Goal: Navigation & Orientation: Find specific page/section

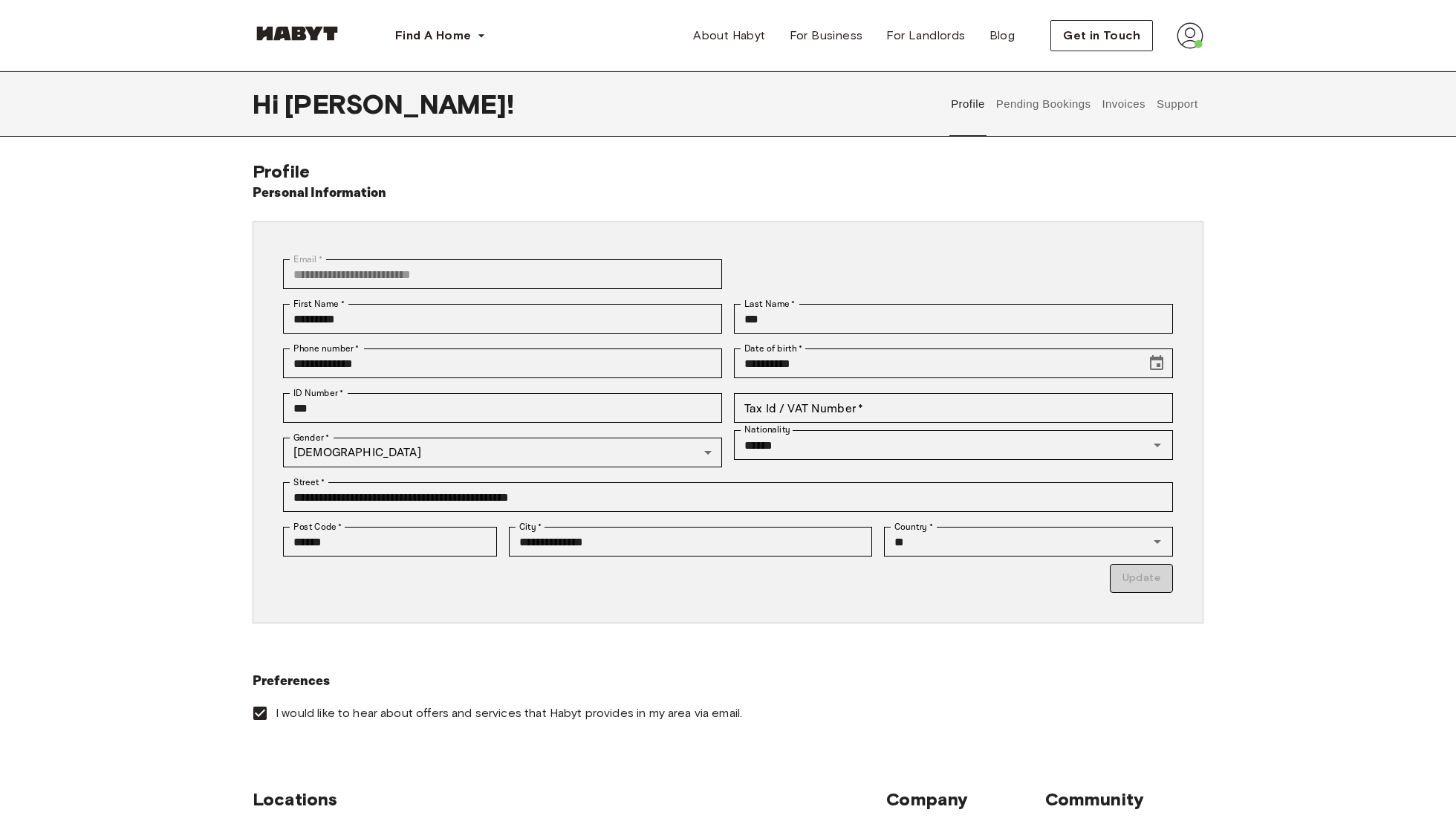
click at [1187, 39] on img at bounding box center [1190, 35] width 27 height 27
click at [1134, 70] on span "Profile" at bounding box center [1145, 69] width 37 height 18
click at [1042, 107] on button "Pending Bookings" at bounding box center [1043, 103] width 99 height 66
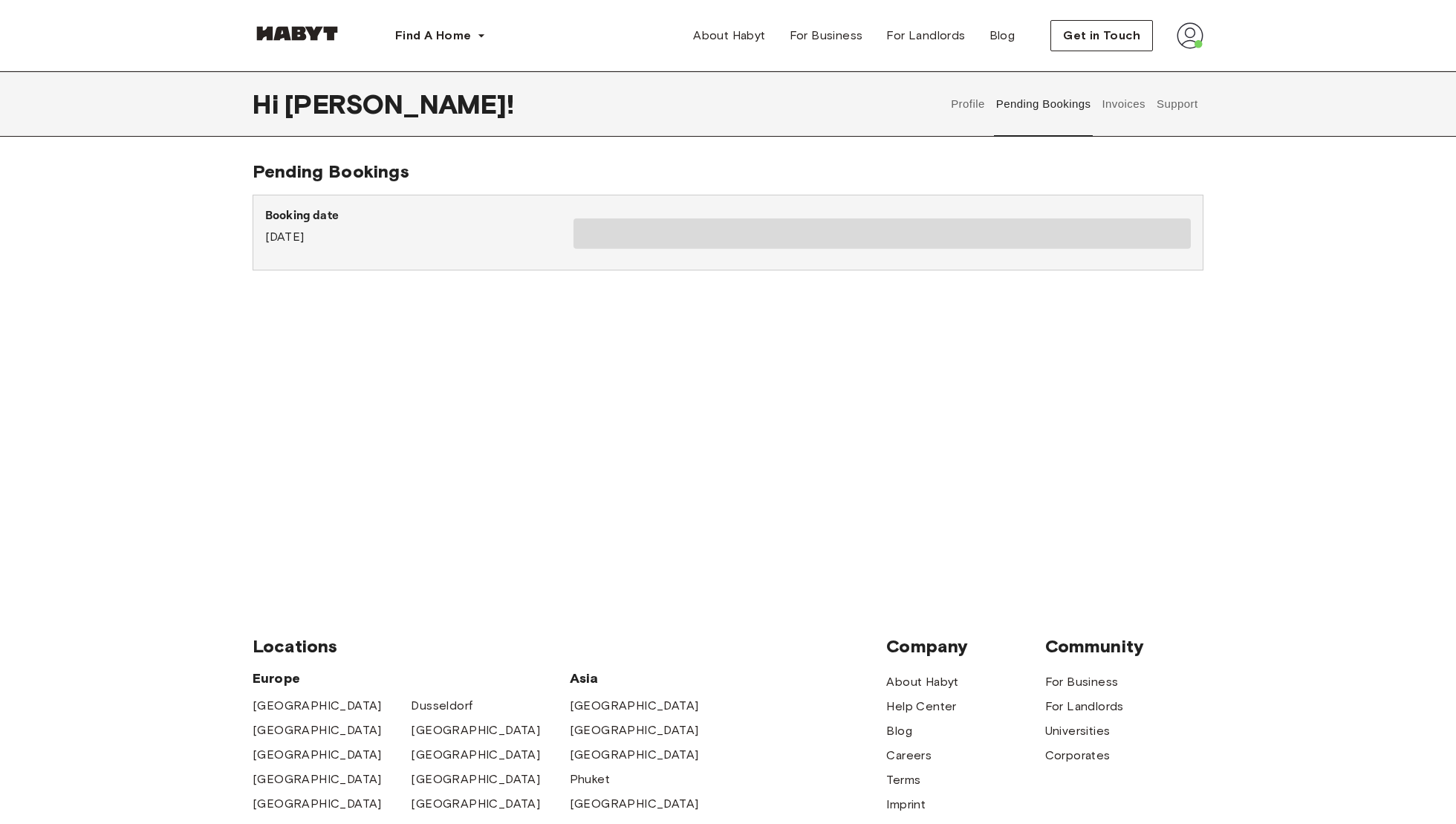
click at [966, 107] on button "Profile" at bounding box center [968, 103] width 38 height 66
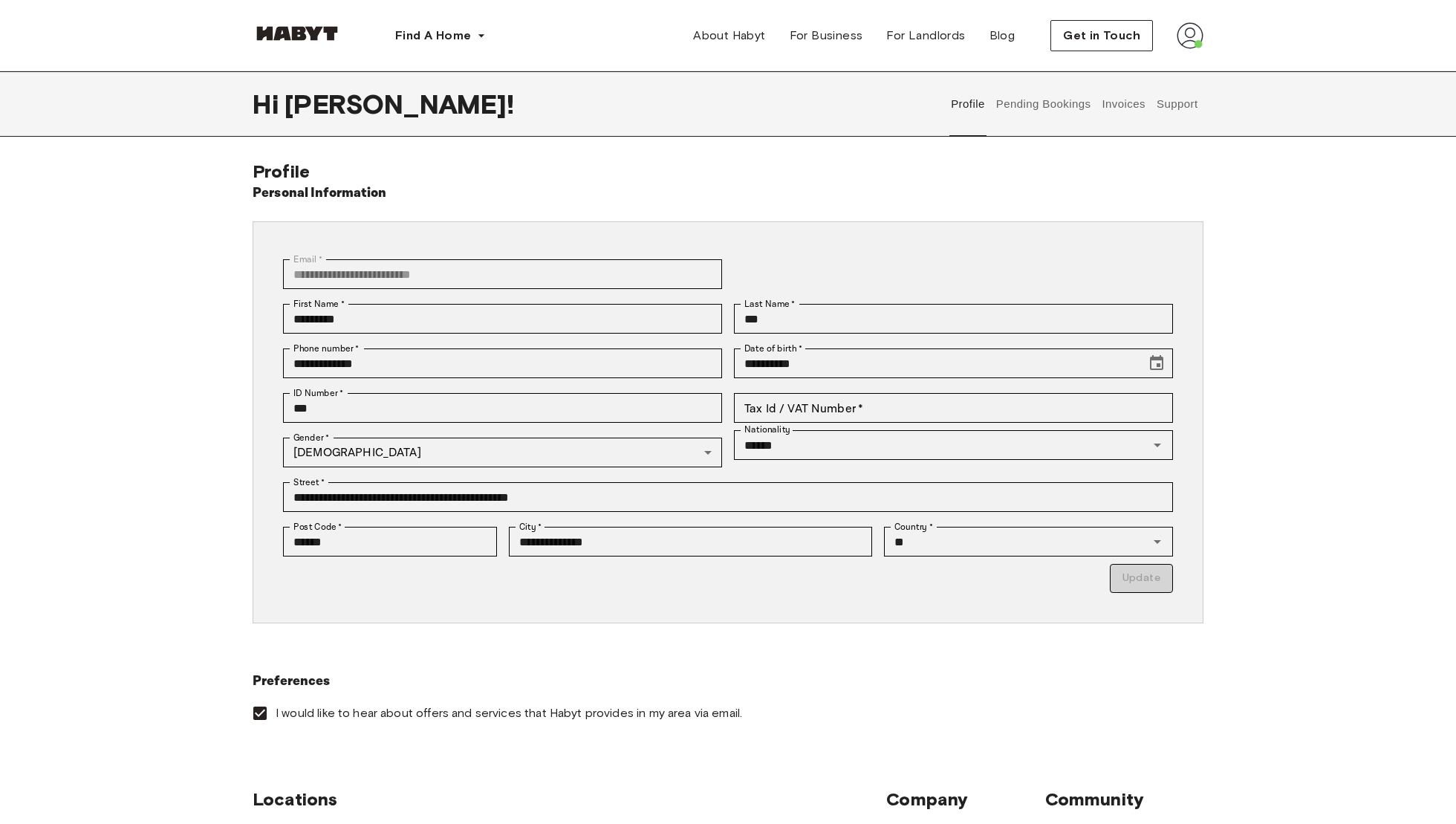
click at [1179, 42] on img at bounding box center [1190, 35] width 27 height 27
click at [1138, 73] on span "Profile" at bounding box center [1145, 69] width 37 height 18
click at [1025, 104] on button "Pending Bookings" at bounding box center [1043, 103] width 99 height 66
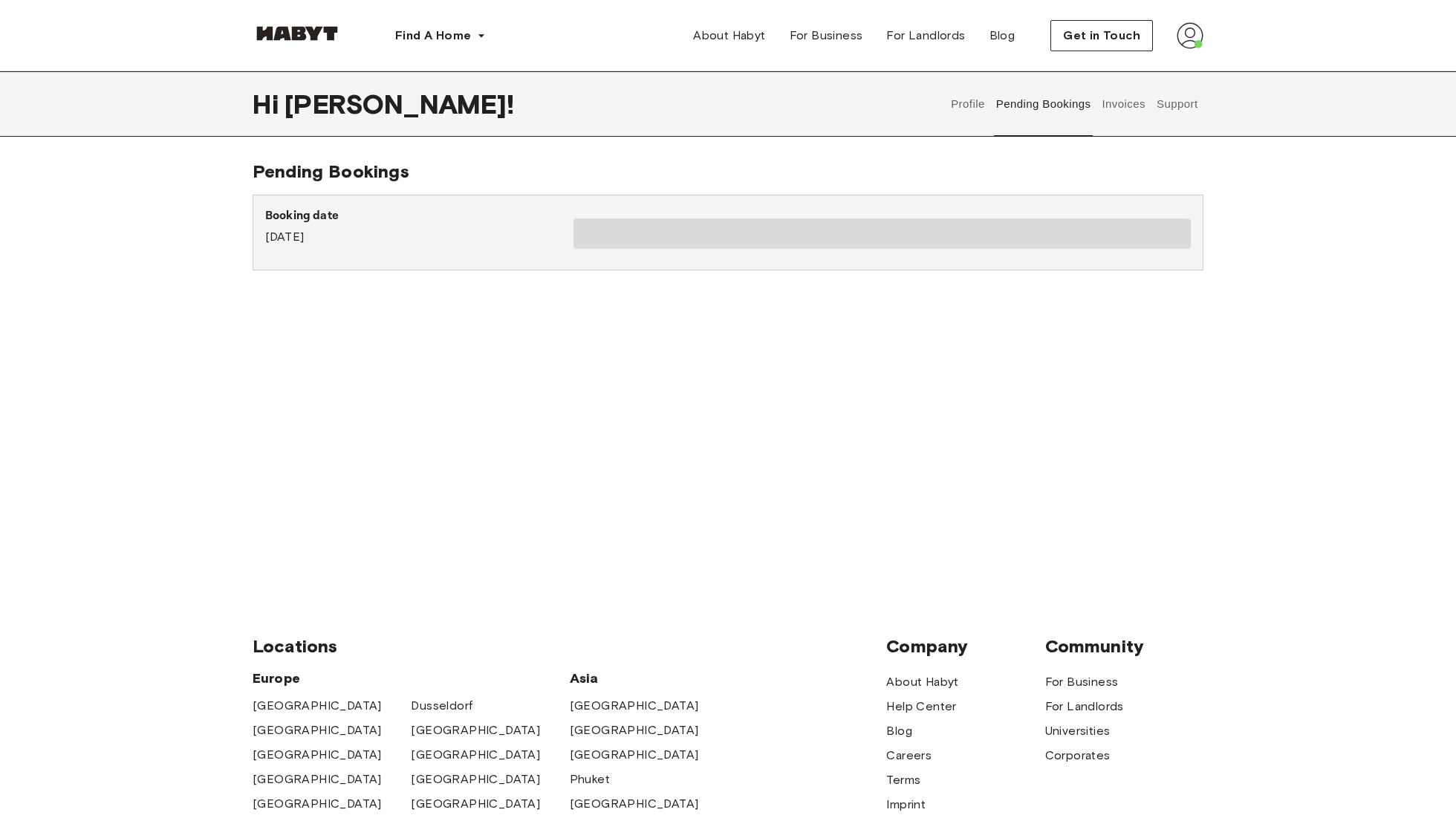
click at [1134, 97] on button "Invoices" at bounding box center [1123, 103] width 47 height 66
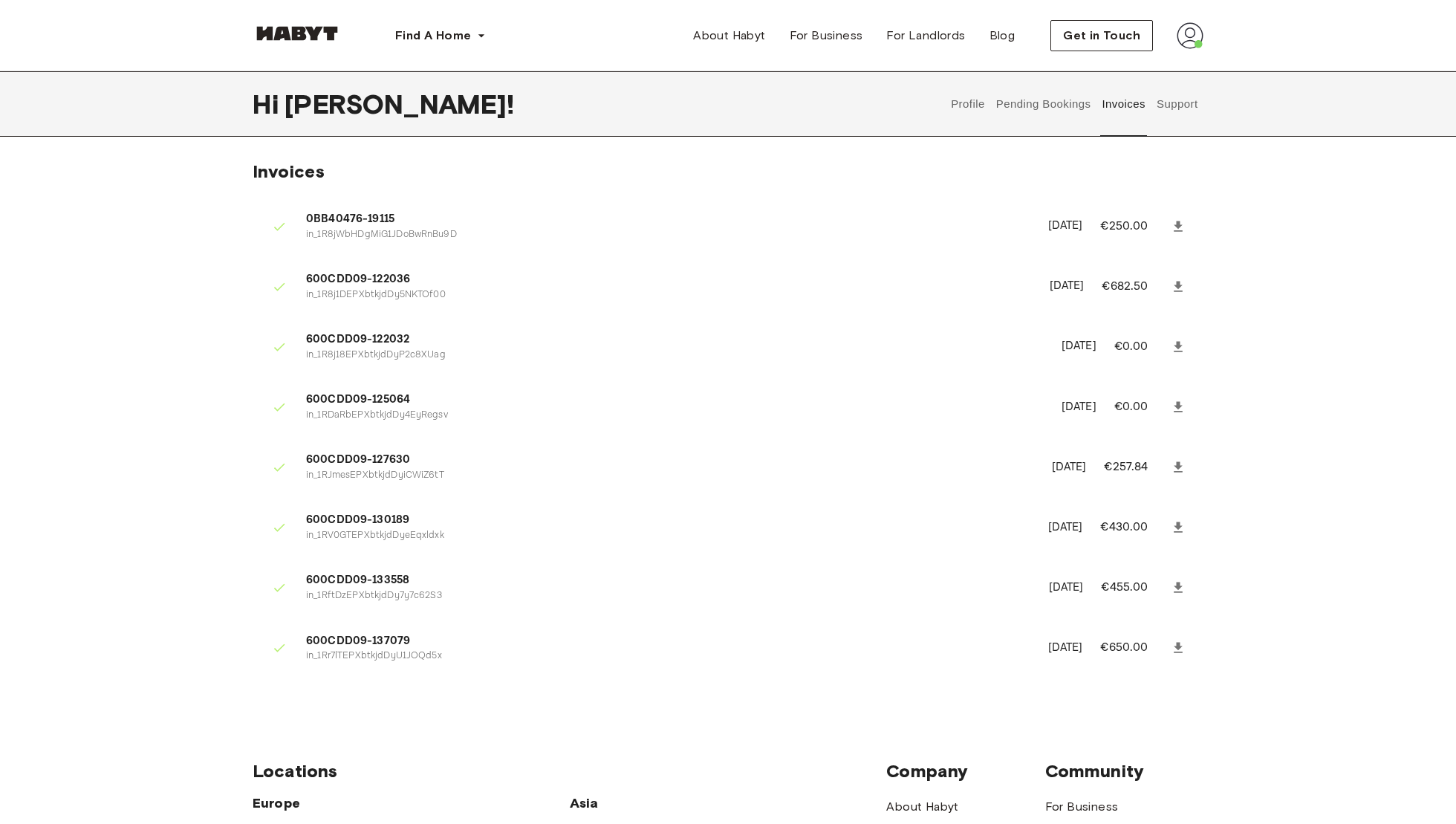
click at [1035, 106] on button "Pending Bookings" at bounding box center [1043, 103] width 99 height 66
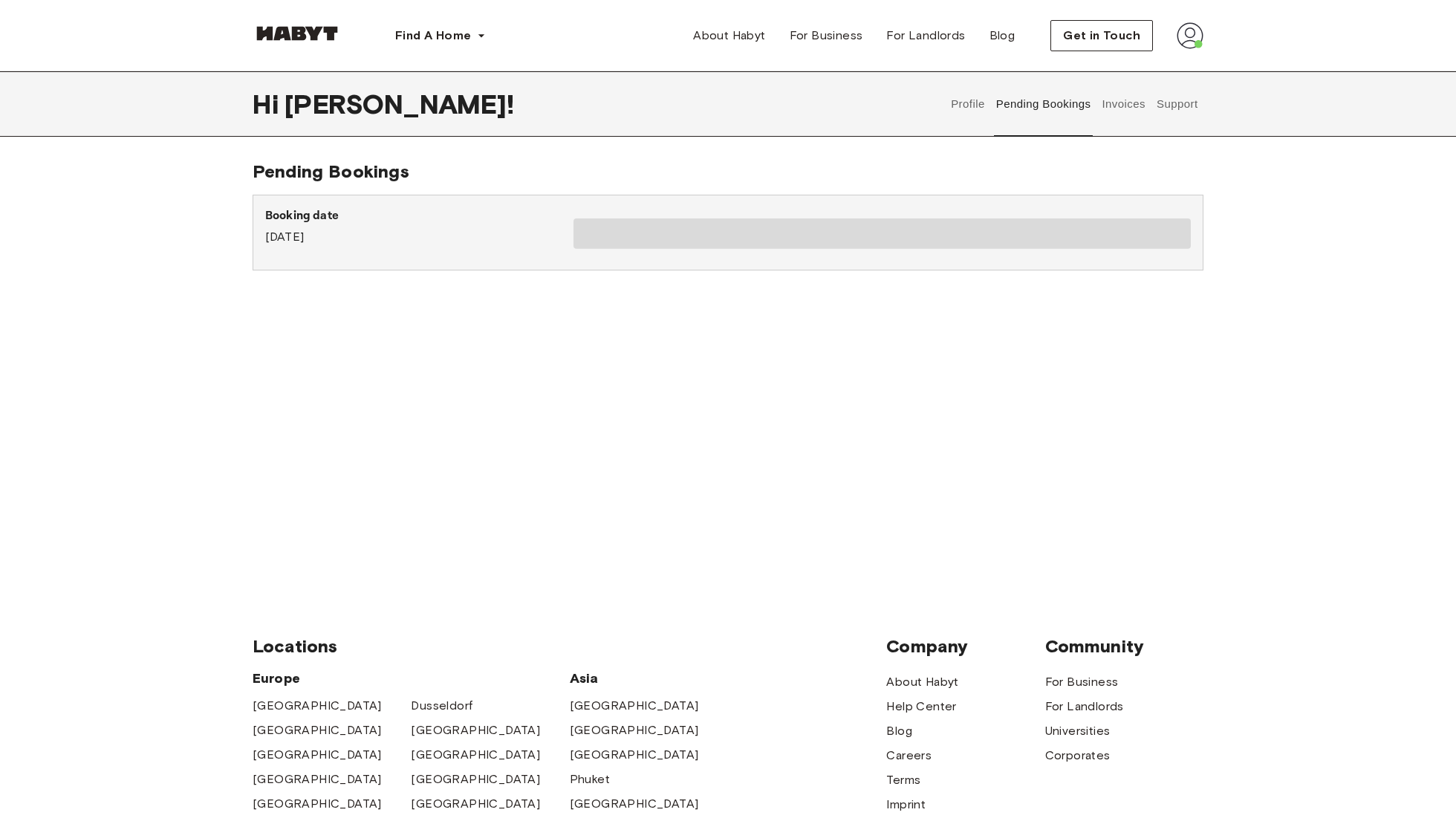
scroll to position [6, 0]
